Goal: Register for event/course

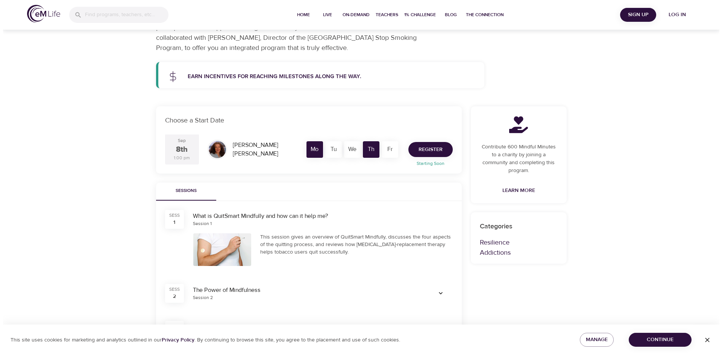
scroll to position [75, 0]
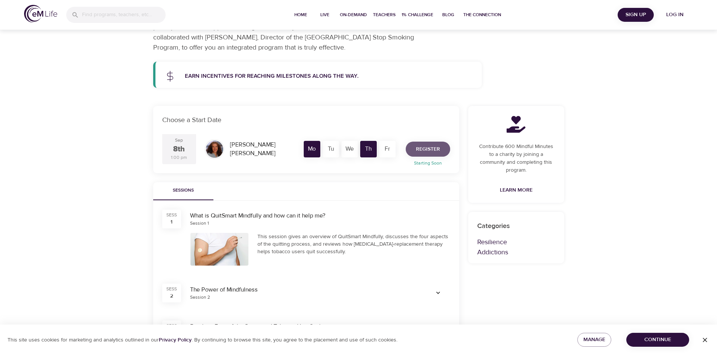
click at [427, 150] on span "Register" at bounding box center [428, 149] width 24 height 9
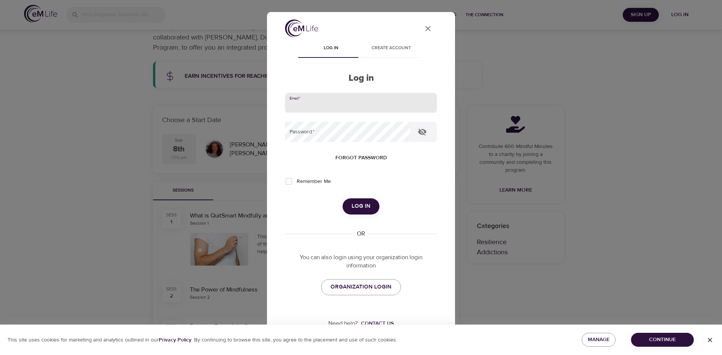
click at [321, 107] on input "email" at bounding box center [361, 103] width 152 height 20
type input "[EMAIL_ADDRESS][DOMAIN_NAME]"
click at [291, 182] on input "Remember Me" at bounding box center [289, 182] width 16 height 16
checkbox input "true"
click at [353, 208] on span "Log in" at bounding box center [361, 207] width 19 height 10
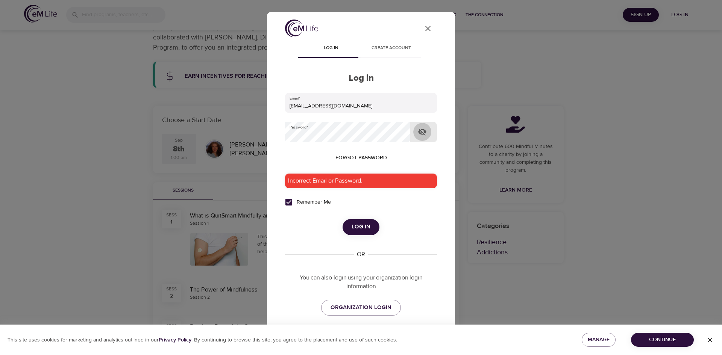
click at [422, 132] on icon "button" at bounding box center [422, 132] width 8 height 7
click at [385, 47] on span "Create account" at bounding box center [391, 48] width 51 height 8
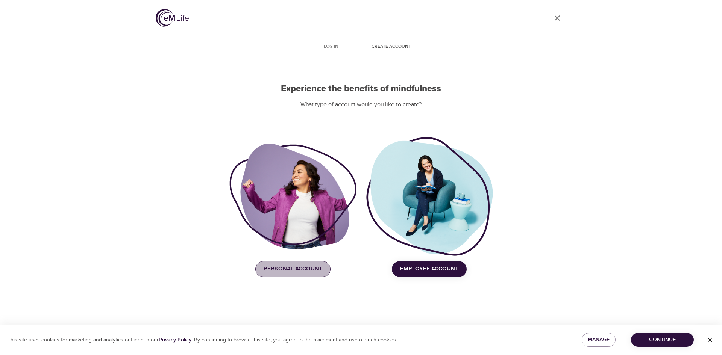
click at [299, 266] on span "Personal Account" at bounding box center [293, 269] width 59 height 10
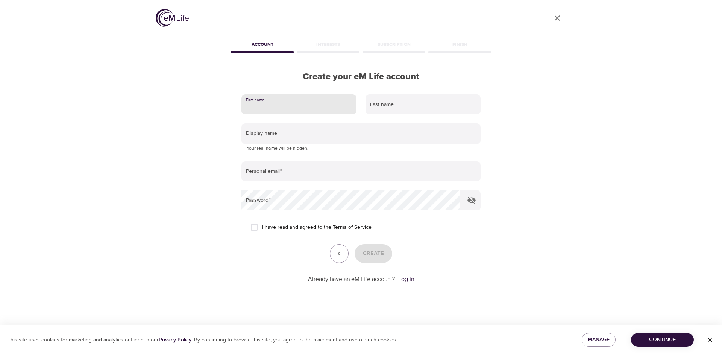
click at [294, 109] on input "text" at bounding box center [298, 104] width 115 height 20
type input "[PERSON_NAME]"
click at [374, 103] on input "text" at bounding box center [423, 104] width 115 height 20
type input "Jefferson"
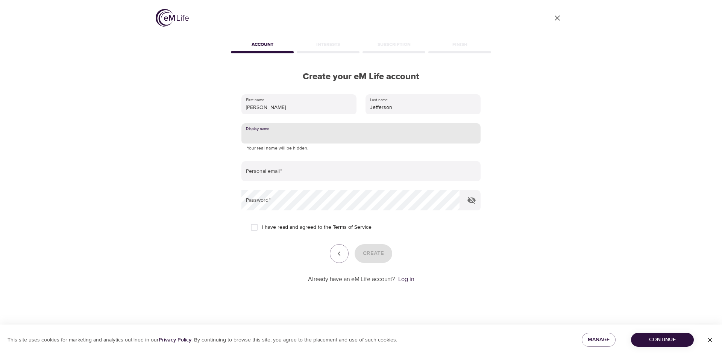
click at [273, 137] on input "text" at bounding box center [360, 133] width 239 height 20
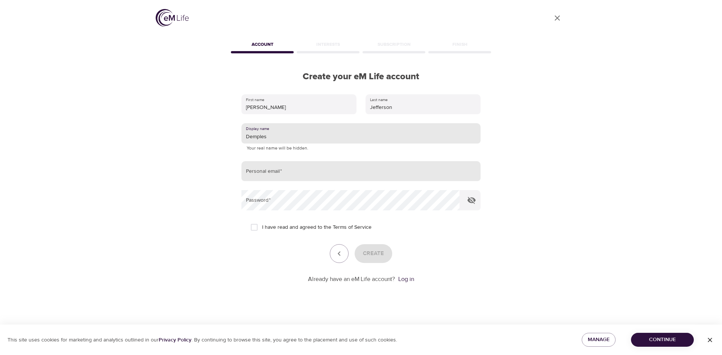
type input "Demples"
click at [249, 178] on input "email" at bounding box center [360, 171] width 239 height 20
type input "[EMAIL_ADDRESS][DOMAIN_NAME]"
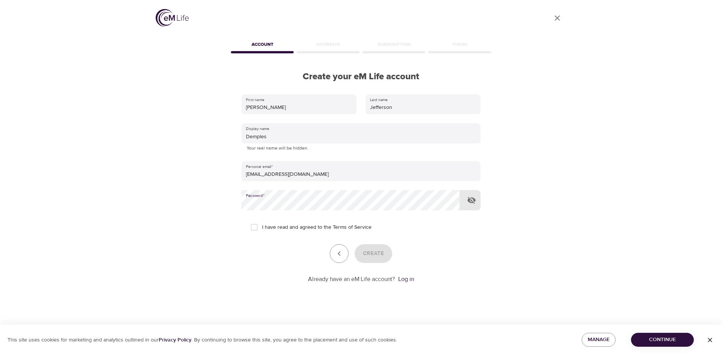
click at [474, 199] on icon "button" at bounding box center [472, 200] width 8 height 7
click at [255, 228] on input "I have read and agreed to the Terms of Service" at bounding box center [254, 228] width 16 height 16
checkbox input "true"
click at [377, 258] on span "Create" at bounding box center [373, 254] width 21 height 10
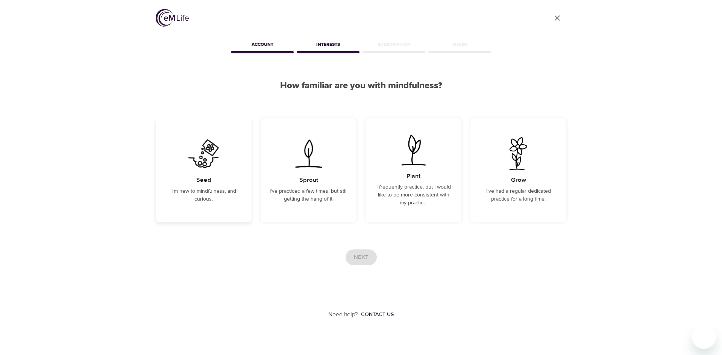
click at [206, 196] on p "I'm new to mindfulness, and curious." at bounding box center [204, 196] width 78 height 16
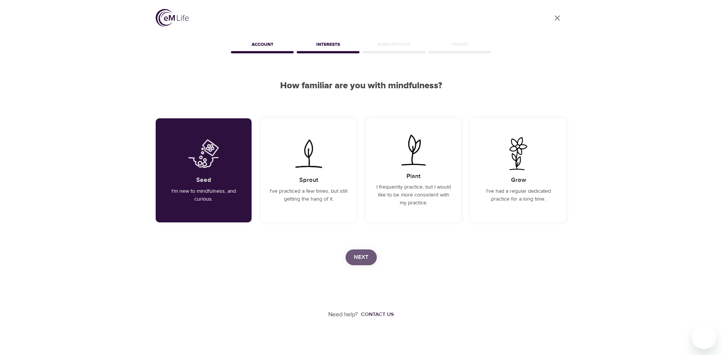
click at [355, 258] on span "Next" at bounding box center [361, 258] width 15 height 10
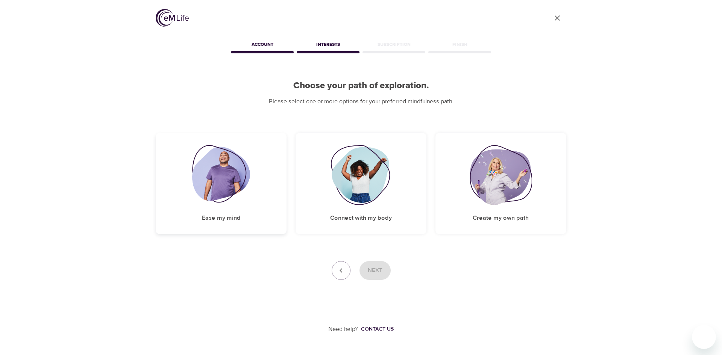
click at [214, 217] on h5 "Ease my mind" at bounding box center [221, 218] width 39 height 8
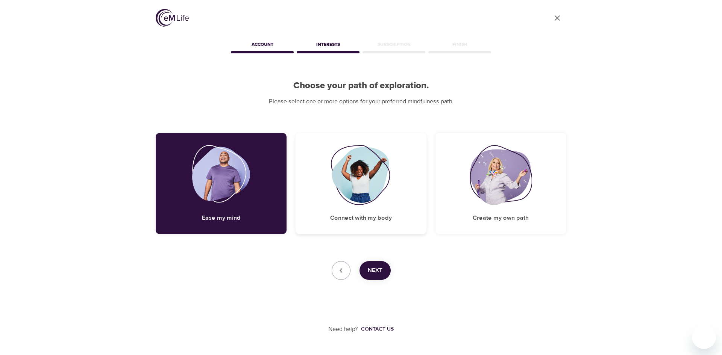
click at [345, 210] on div "Connect with my body" at bounding box center [361, 183] width 131 height 101
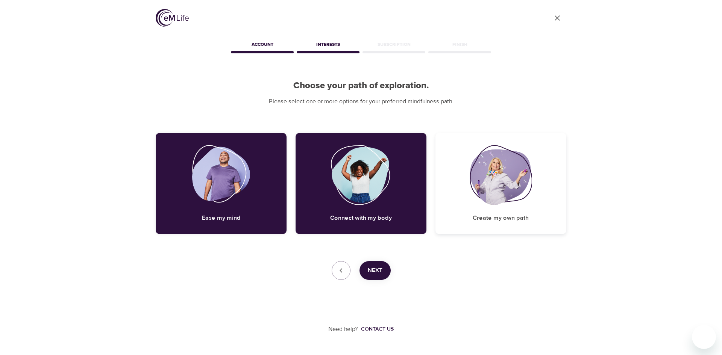
click at [522, 217] on h5 "Create my own path" at bounding box center [501, 218] width 56 height 8
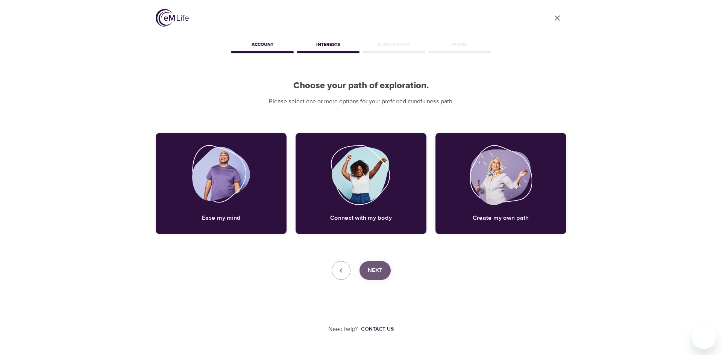
click at [377, 272] on span "Next" at bounding box center [375, 271] width 15 height 10
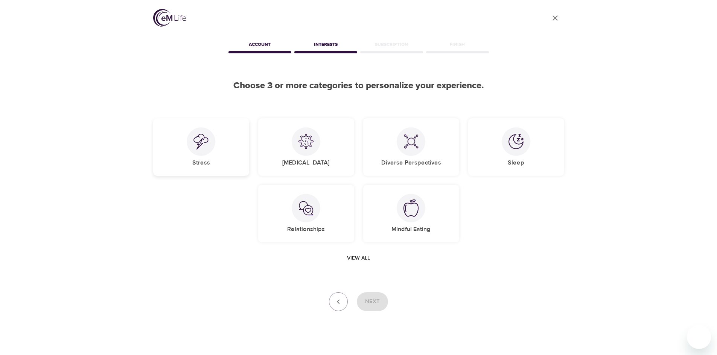
click at [199, 158] on div "Stress" at bounding box center [201, 147] width 96 height 58
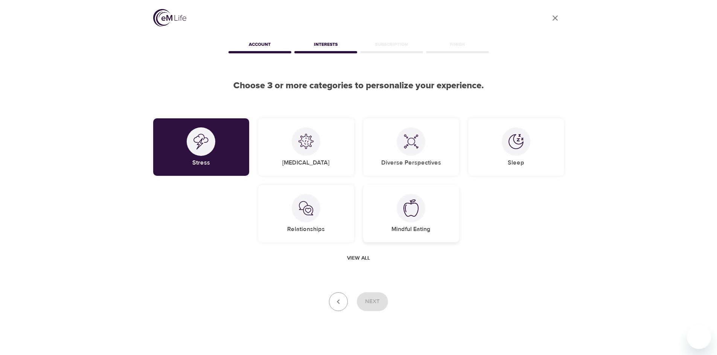
click at [409, 227] on h5 "Mindful Eating" at bounding box center [410, 230] width 39 height 8
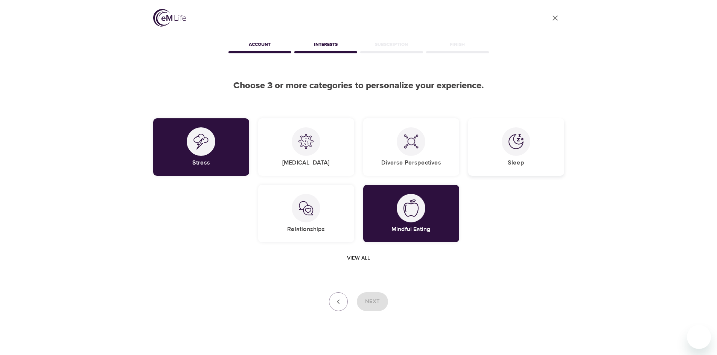
click at [518, 154] on div at bounding box center [515, 142] width 29 height 29
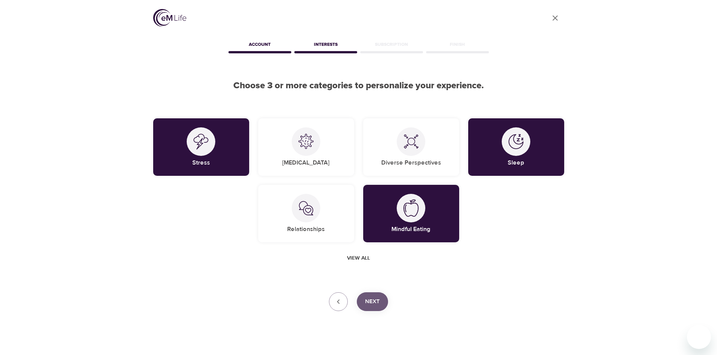
click at [370, 299] on span "Next" at bounding box center [372, 302] width 15 height 10
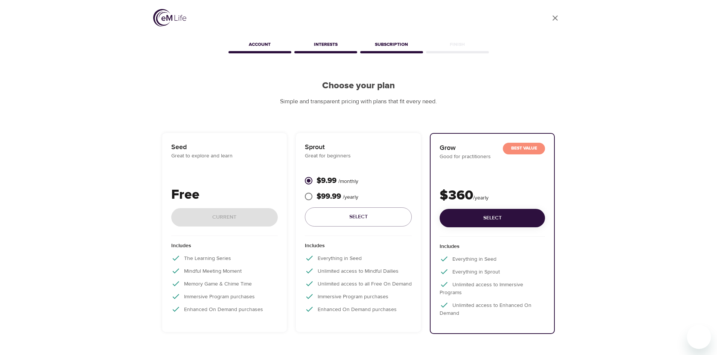
click at [197, 211] on div "Free Current" at bounding box center [224, 210] width 107 height 51
click at [191, 199] on p "Free" at bounding box center [224, 195] width 107 height 20
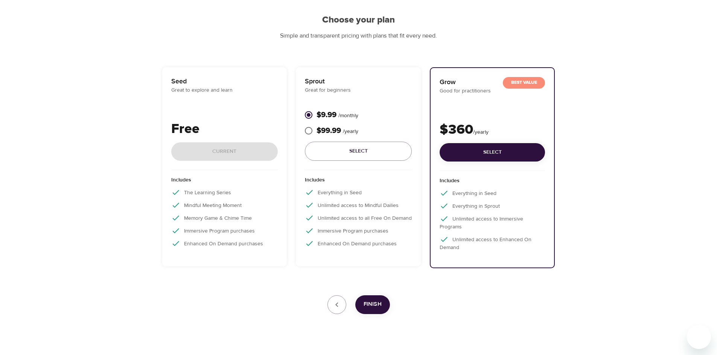
scroll to position [78, 0]
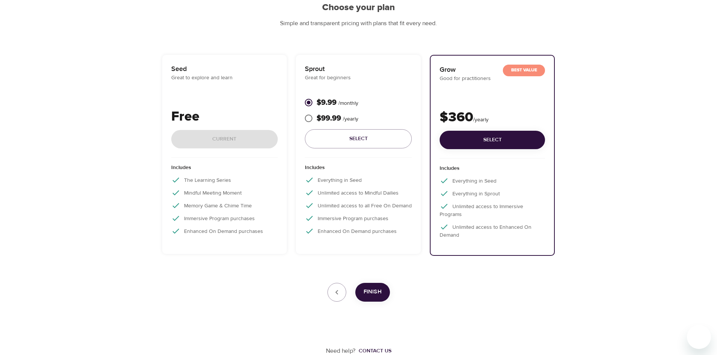
click at [216, 144] on div "Free Current" at bounding box center [224, 132] width 107 height 51
click at [239, 143] on div "Free Current" at bounding box center [224, 132] width 107 height 51
click at [225, 87] on div "Seed Great to explore and learn Free Current" at bounding box center [224, 111] width 107 height 94
click at [194, 109] on p "Free" at bounding box center [224, 117] width 107 height 20
click at [198, 103] on div "Seed Great to explore and learn Free Current" at bounding box center [224, 111] width 107 height 94
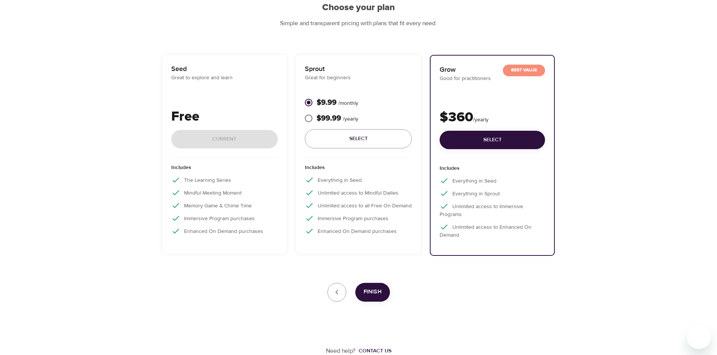
click at [188, 71] on p "Seed" at bounding box center [224, 69] width 107 height 10
click at [226, 178] on p "The Learning Series" at bounding box center [224, 180] width 107 height 9
click at [238, 213] on div "Includes The Learning Series Mindful Meeting Moment Memory Game & Chime Time Im…" at bounding box center [224, 202] width 107 height 88
click at [373, 295] on span "Finish" at bounding box center [372, 292] width 18 height 10
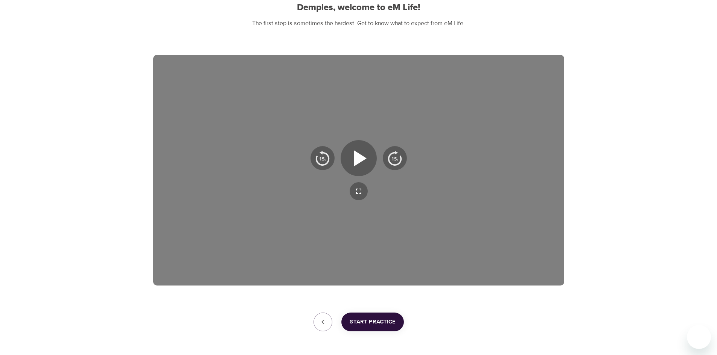
scroll to position [108, 0]
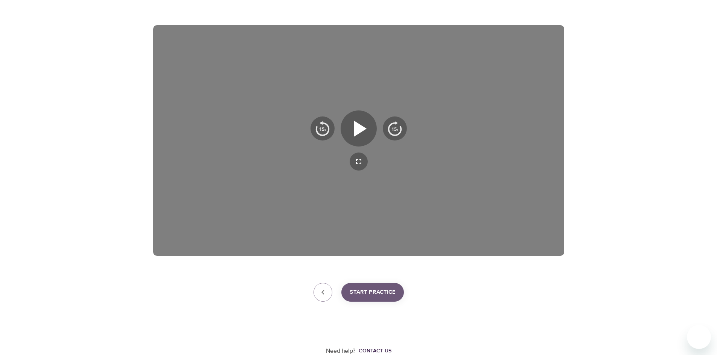
click at [368, 290] on span "Start Practice" at bounding box center [372, 293] width 46 height 10
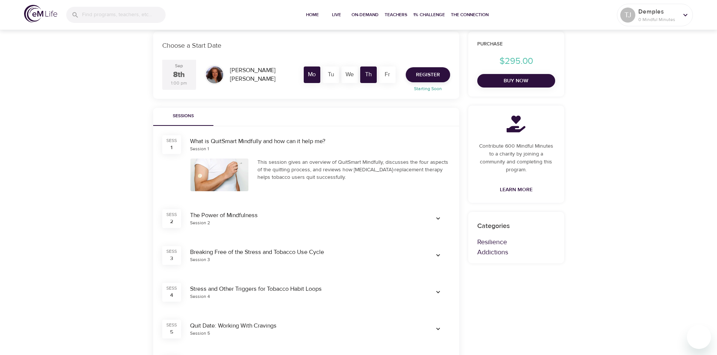
scroll to position [150, 0]
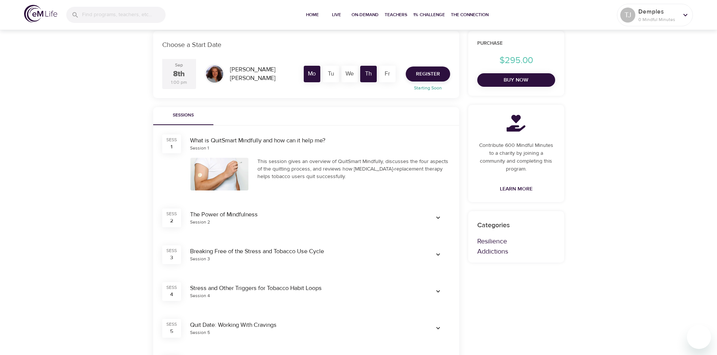
click at [232, 170] on div at bounding box center [219, 174] width 58 height 33
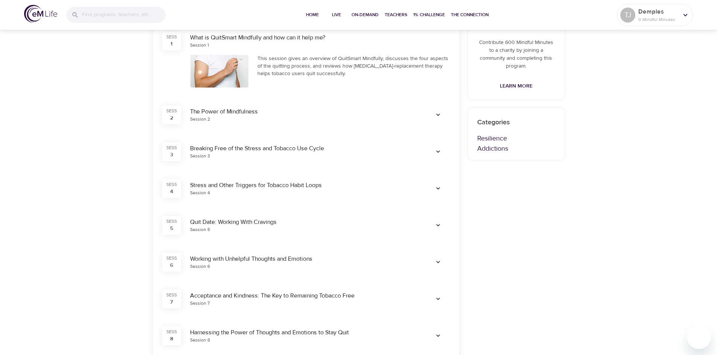
scroll to position [263, 0]
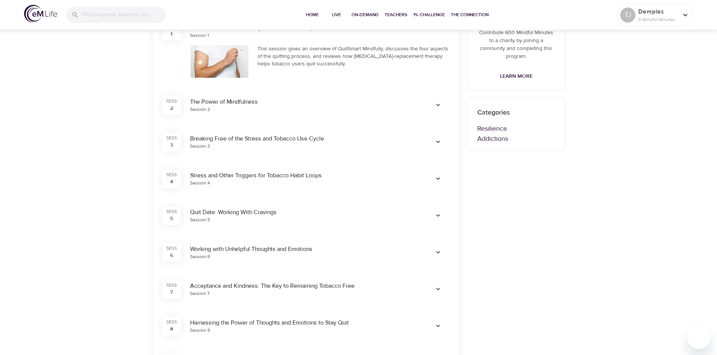
click at [225, 103] on div "The Power of Mindfulness" at bounding box center [303, 102] width 227 height 9
click at [325, 62] on div "This session gives an overview of QuitSmart Mindfully, discusses the four aspec…" at bounding box center [353, 56] width 193 height 23
click at [439, 104] on icon "button" at bounding box center [438, 106] width 8 height 8
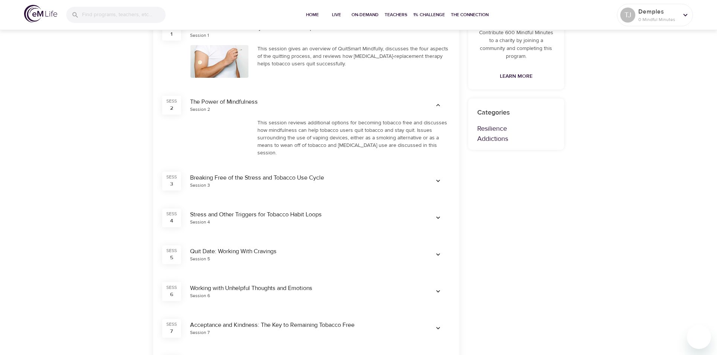
click at [346, 53] on div "This session gives an overview of QuitSmart Mindfully, discusses the four aspec…" at bounding box center [353, 56] width 193 height 23
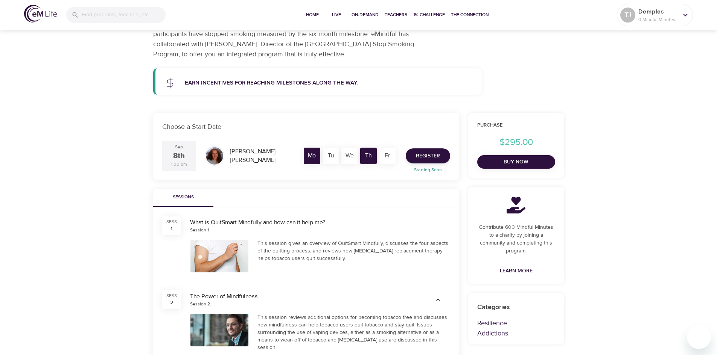
scroll to position [38, 0]
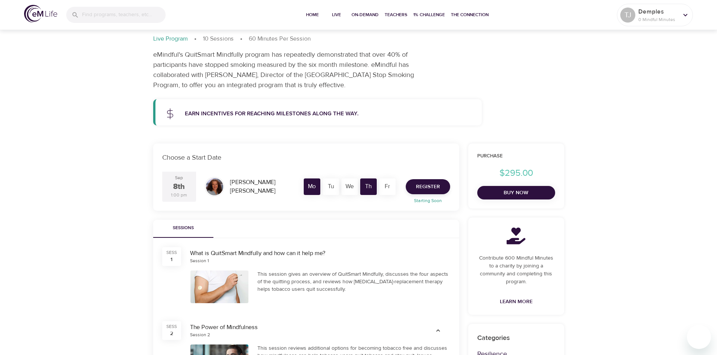
click at [421, 275] on div "This session gives an overview of QuitSmart Mindfully, discusses the four aspec…" at bounding box center [353, 282] width 193 height 23
click at [315, 189] on div "Mo" at bounding box center [312, 187] width 17 height 17
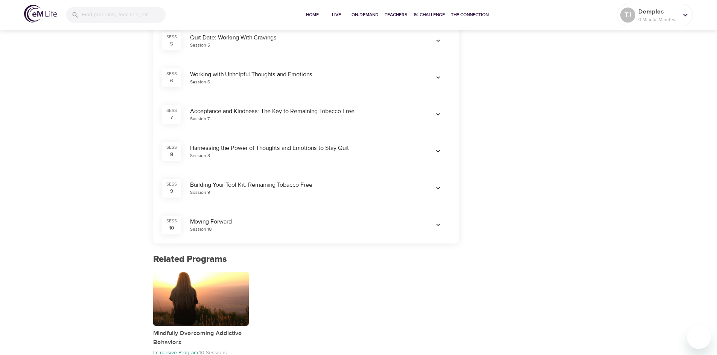
scroll to position [491, 0]
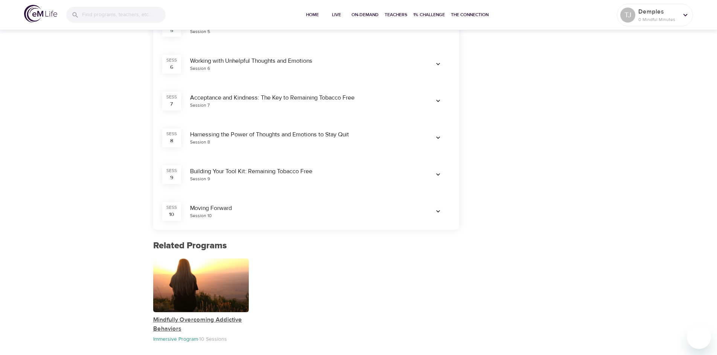
click at [194, 322] on p "Mindfully Overcoming Addictive Behaviors" at bounding box center [201, 325] width 96 height 18
